Goal: Information Seeking & Learning: Learn about a topic

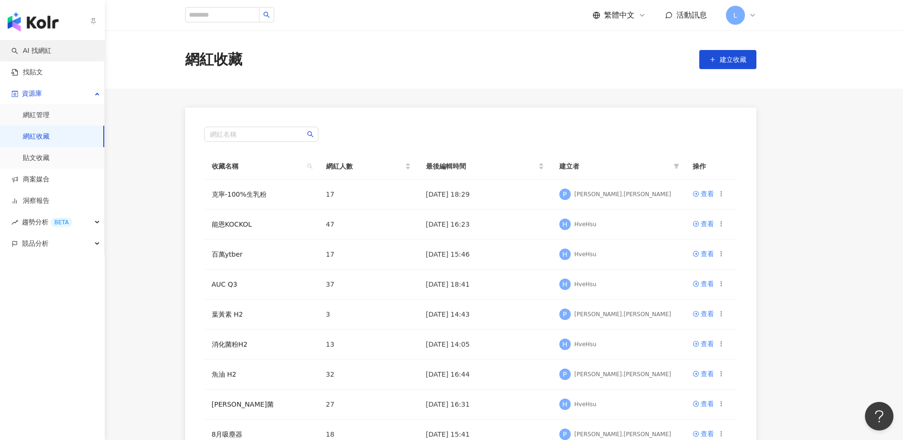
click at [20, 48] on link "AI 找網紅" at bounding box center [31, 51] width 40 height 10
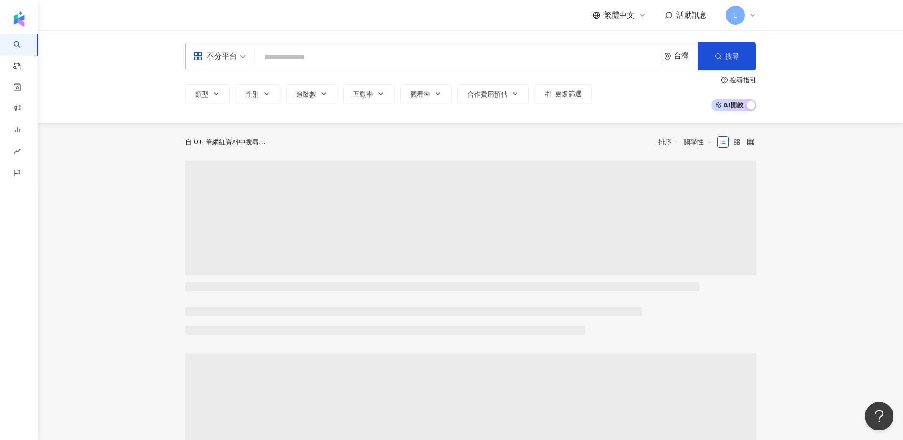
click at [298, 47] on div "不分平台 台灣 搜尋" at bounding box center [470, 56] width 571 height 29
click at [300, 50] on input "search" at bounding box center [457, 57] width 397 height 18
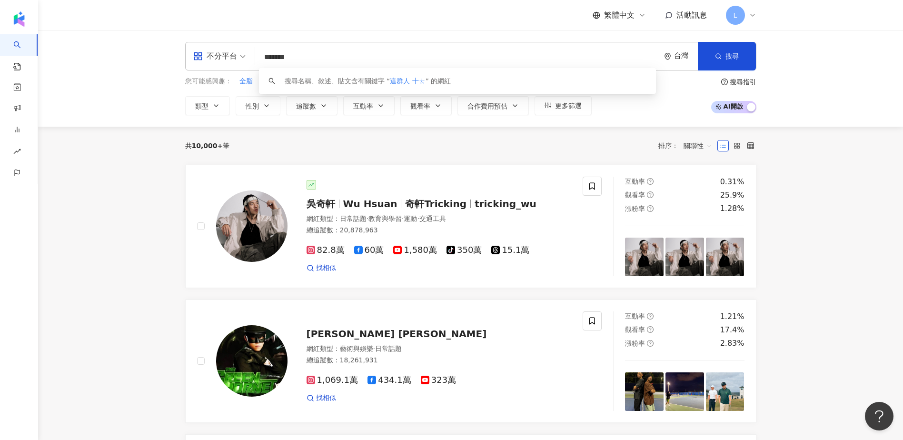
type input "******"
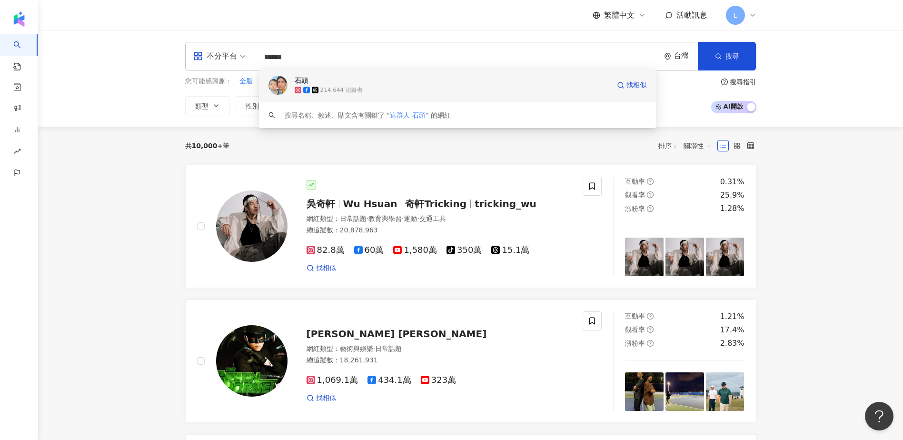
drag, startPoint x: 335, startPoint y: 84, endPoint x: 342, endPoint y: 85, distance: 7.2
click at [342, 85] on span "石頭" at bounding box center [452, 81] width 315 height 10
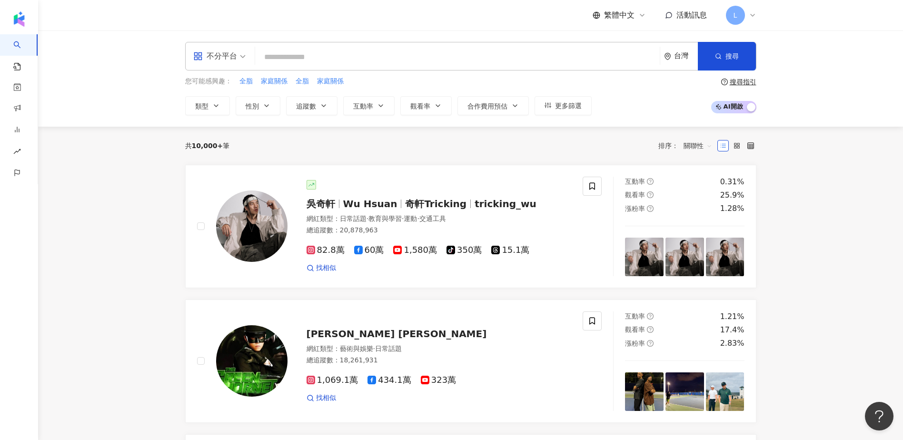
click at [318, 57] on input "search" at bounding box center [457, 57] width 397 height 18
click at [240, 49] on span "不分平台" at bounding box center [219, 56] width 52 height 15
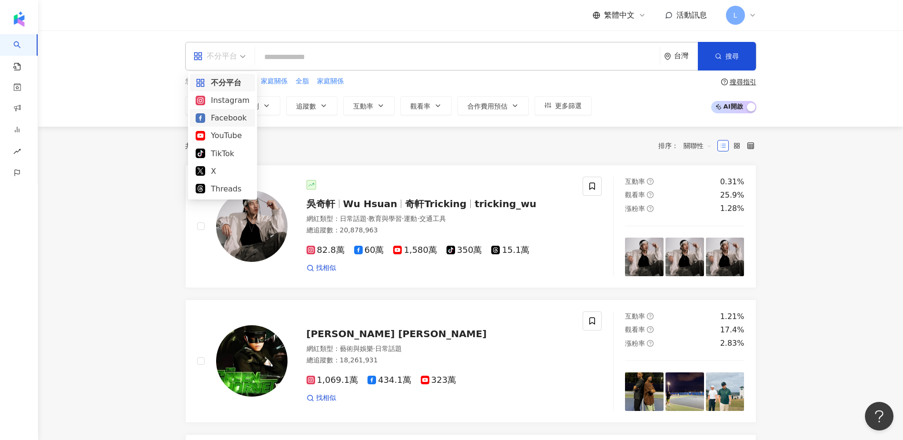
click at [227, 117] on div "Facebook" at bounding box center [223, 118] width 54 height 12
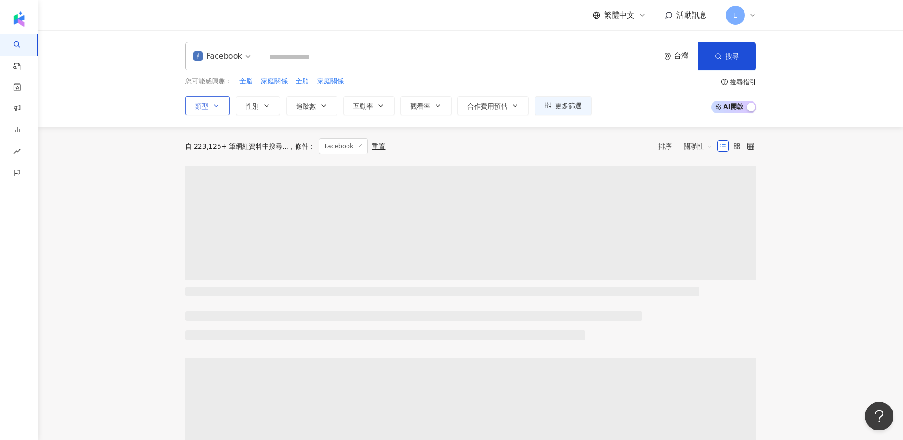
click at [228, 105] on button "類型" at bounding box center [207, 105] width 45 height 19
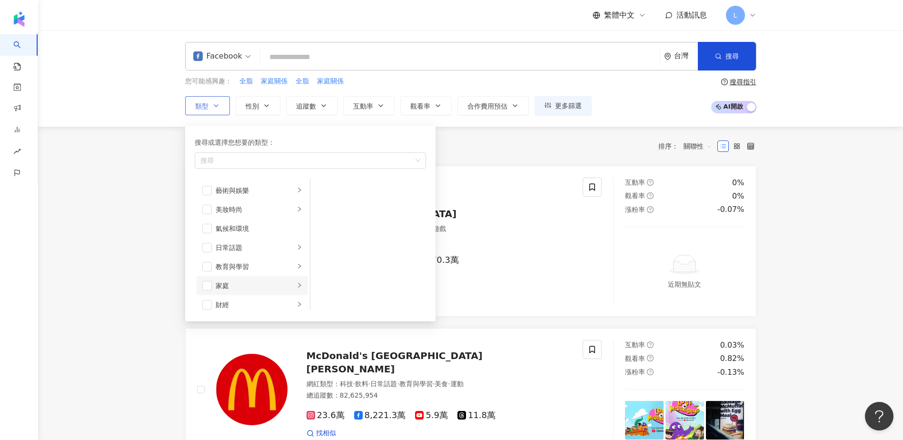
click at [296, 287] on icon "right" at bounding box center [299, 285] width 6 height 6
click at [327, 209] on span "button" at bounding box center [323, 210] width 10 height 10
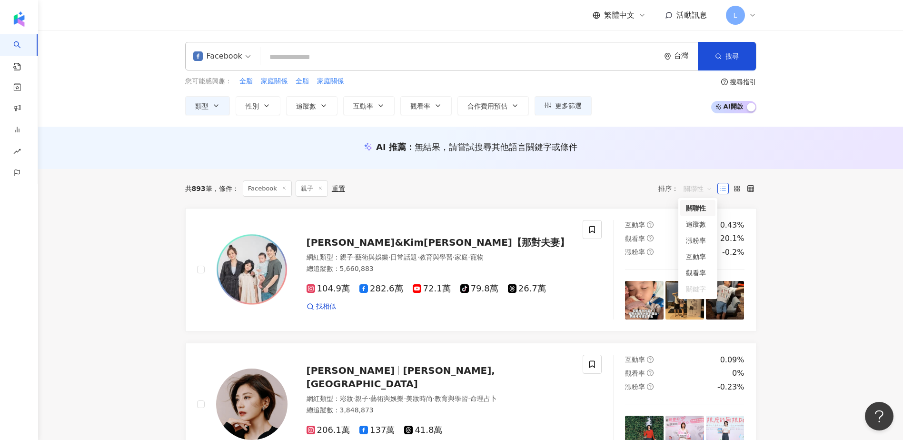
click at [707, 190] on span "關聯性" at bounding box center [697, 188] width 29 height 15
click at [703, 253] on div "互動率" at bounding box center [698, 256] width 24 height 10
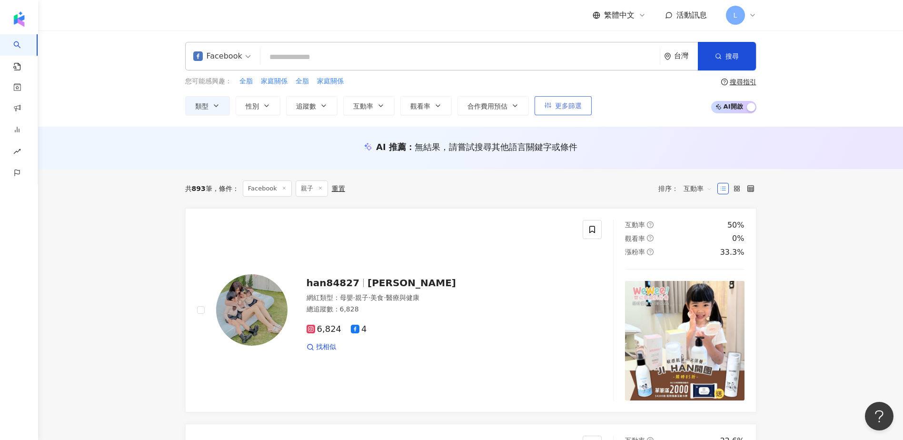
click at [551, 112] on button "更多篩選" at bounding box center [562, 105] width 57 height 19
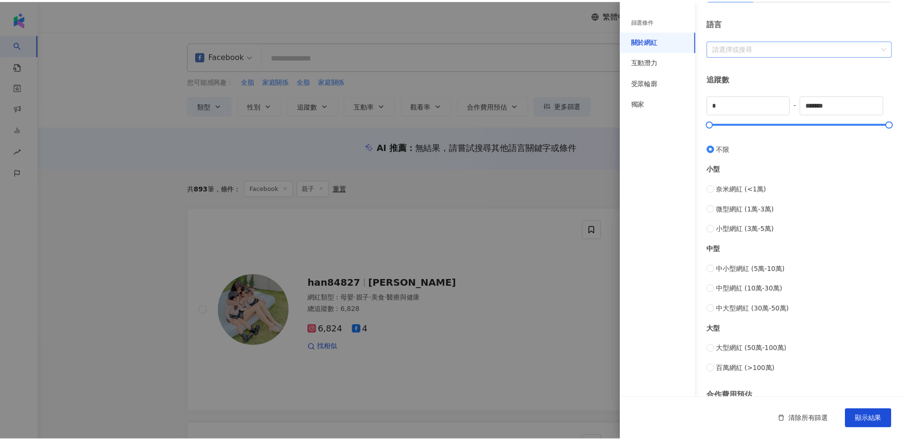
scroll to position [190, 0]
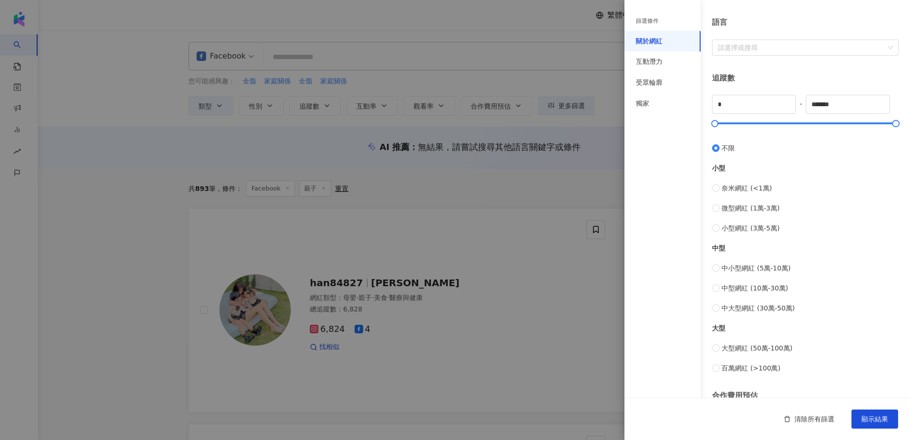
click at [141, 191] on div at bounding box center [455, 220] width 910 height 440
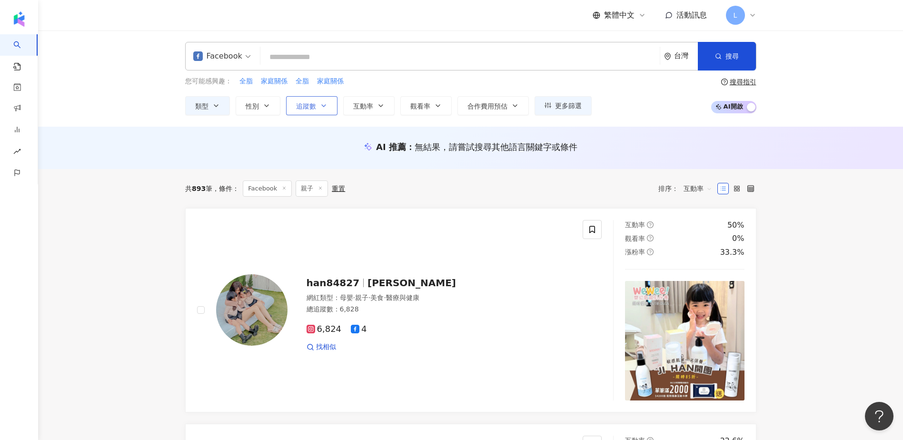
click at [321, 107] on icon "button" at bounding box center [324, 106] width 8 height 8
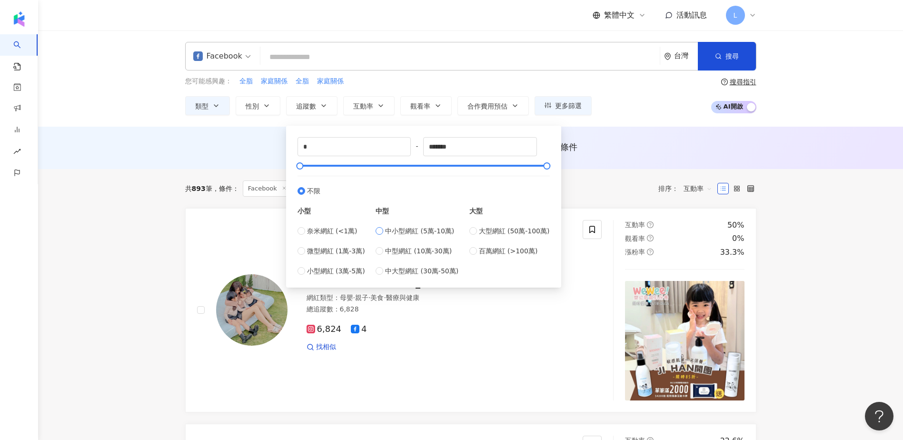
type input "*****"
click at [229, 63] on div "Facebook" at bounding box center [217, 56] width 49 height 15
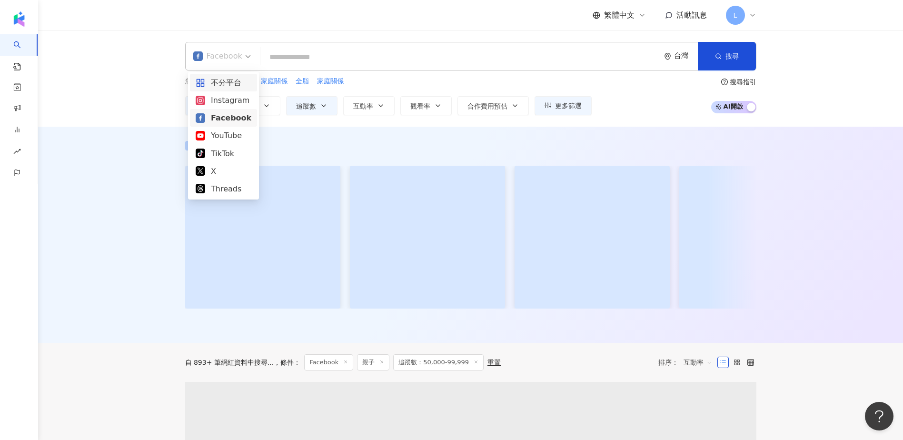
click at [236, 81] on div "不分平台" at bounding box center [224, 83] width 56 height 12
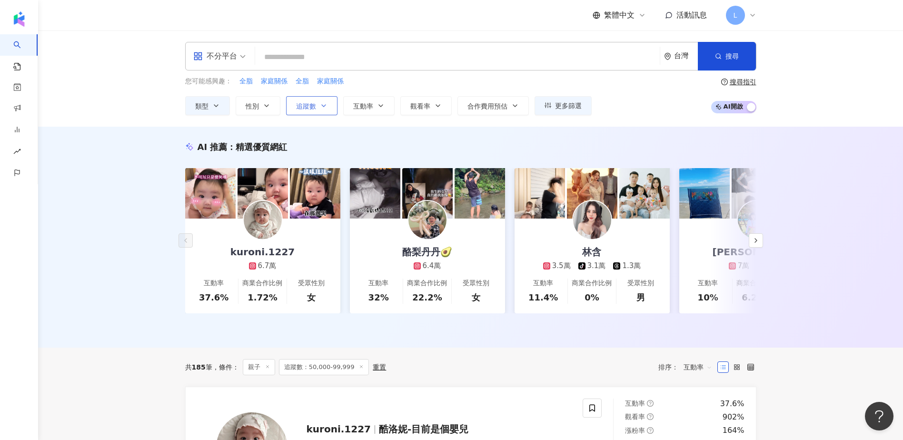
click at [329, 112] on button "追蹤數" at bounding box center [311, 105] width 51 height 19
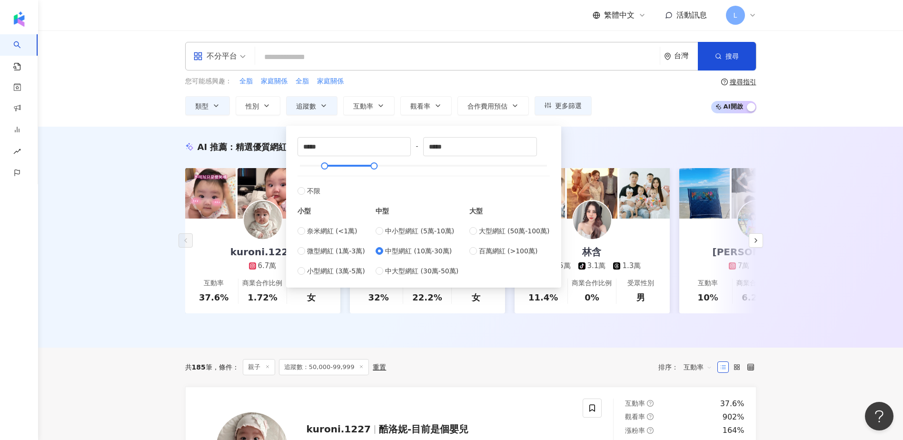
type input "******"
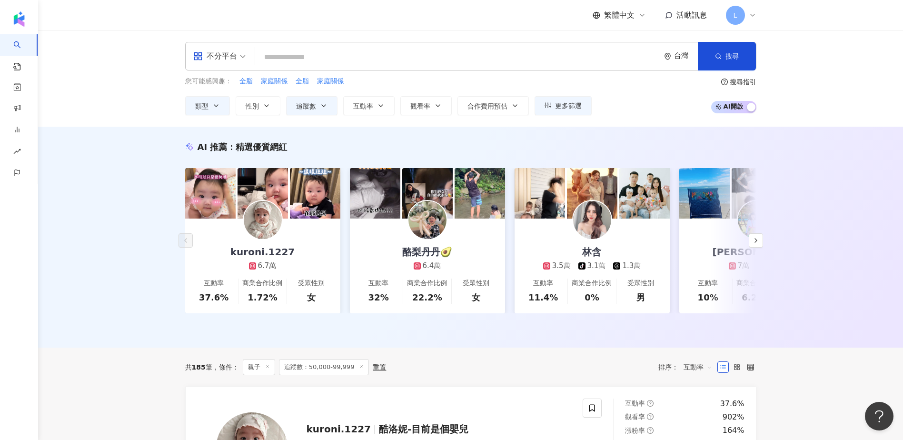
click at [151, 229] on div "AI 推薦 ： 精選優質網紅 kuroni.1227 6.7萬 互動率 37.6% 商業合作比例 1.72% 受眾性別 女 酪梨丹丹🥑 6.4萬 互動率 32…" at bounding box center [470, 237] width 865 height 221
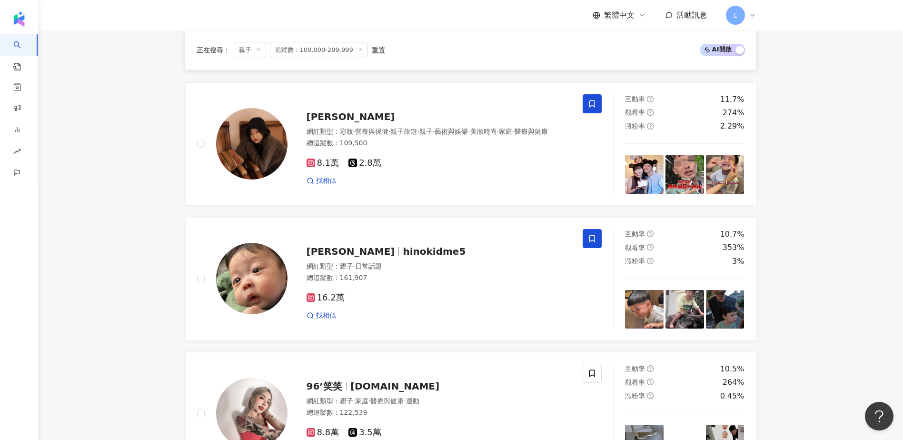
scroll to position [444, 0]
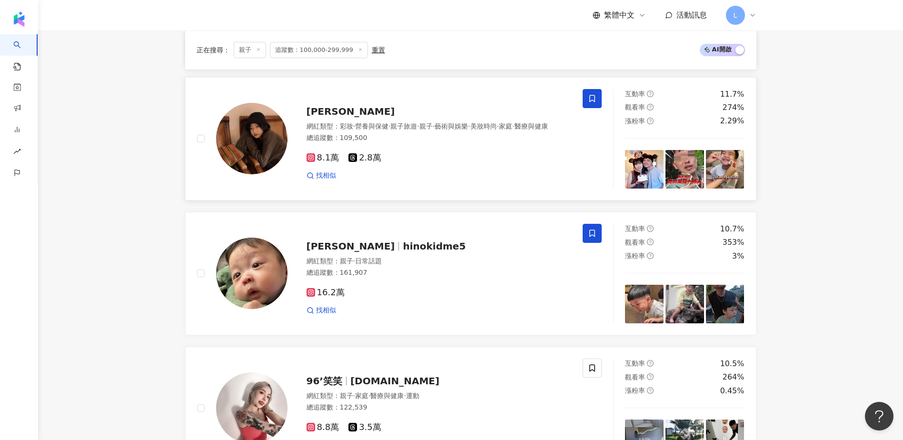
click at [596, 103] on icon at bounding box center [592, 98] width 9 height 9
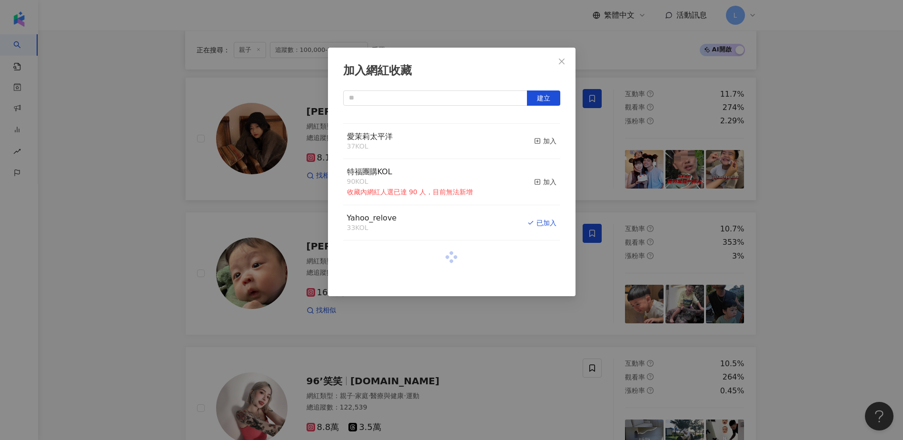
scroll to position [603, 0]
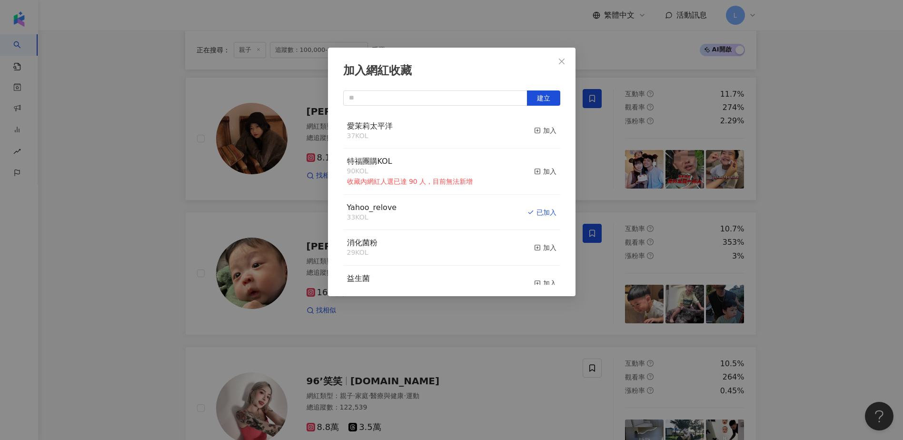
click at [159, 258] on div "加入網紅收藏 建立 克寧-100%生乳粉 17 KOL 加入 能恩KOCKOL 47 KOL 加入 百萬ytber 17 KOL 加入 AUC Q3 37 K…" at bounding box center [451, 220] width 903 height 440
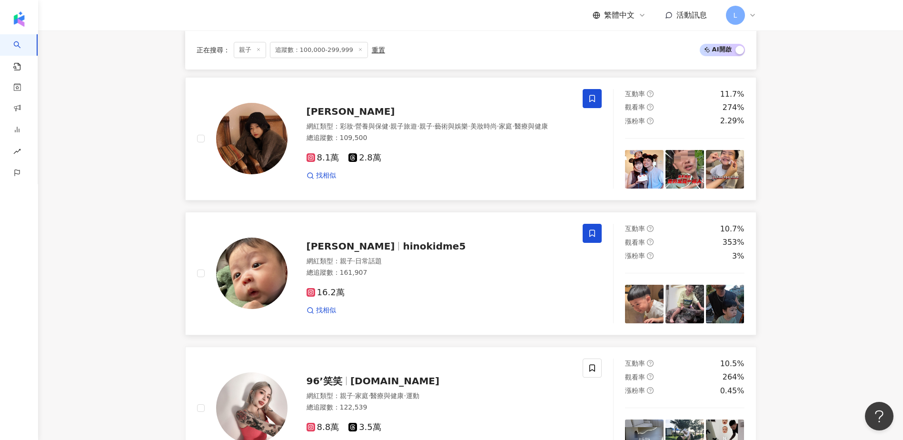
drag, startPoint x: 332, startPoint y: 253, endPoint x: 510, endPoint y: 257, distance: 178.0
click at [509, 253] on div "木木 hinokidme5" at bounding box center [438, 245] width 265 height 13
click at [590, 236] on icon at bounding box center [592, 233] width 9 height 9
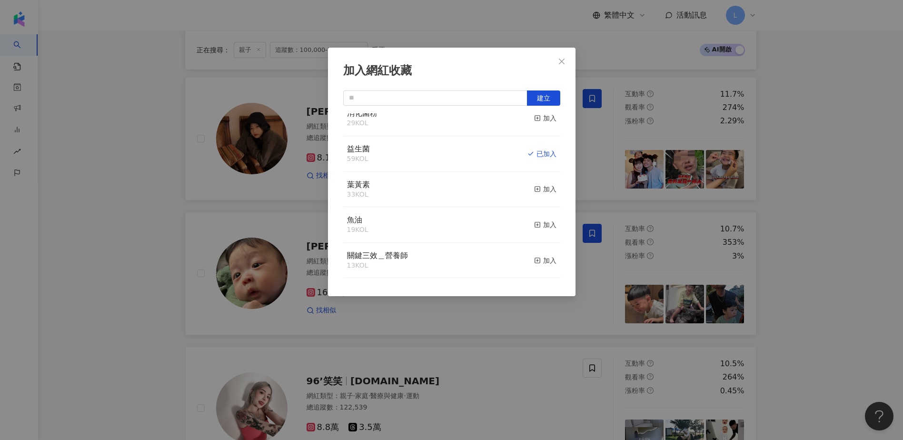
scroll to position [730, 0]
click at [126, 285] on div "加入網紅收藏 建立 克寧-100%生乳粉 17 KOL 加入 能恩KOCKOL 47 KOL 加入 百萬ytber 17 KOL 加入 AUC Q3 37 K…" at bounding box center [451, 220] width 903 height 440
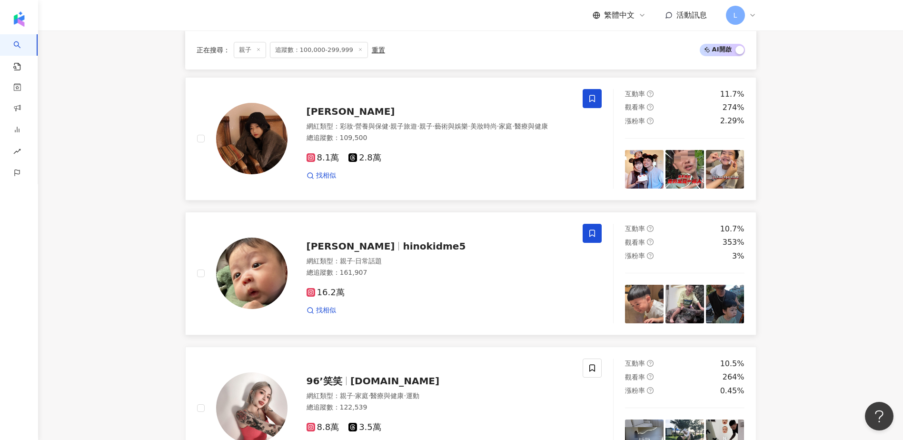
click at [403, 248] on span "hinokidme5" at bounding box center [434, 245] width 63 height 11
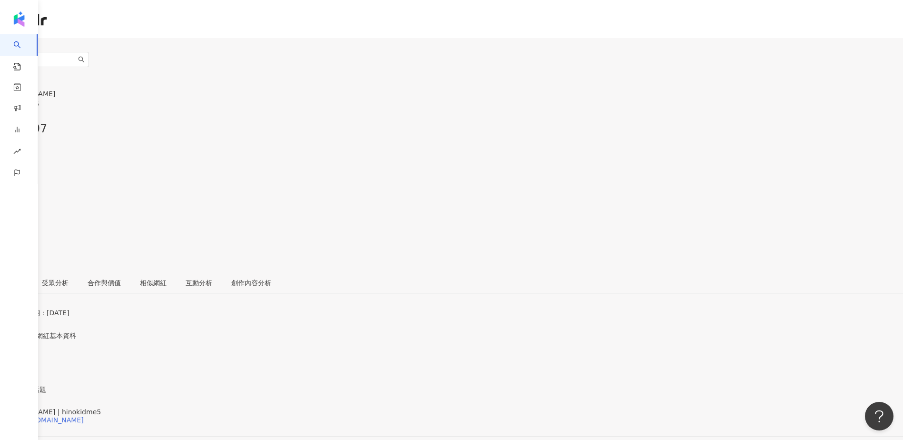
click at [84, 416] on div "https://www.instagram.com/hinokidme5/" at bounding box center [47, 420] width 74 height 8
